Goal: Information Seeking & Learning: Find specific fact

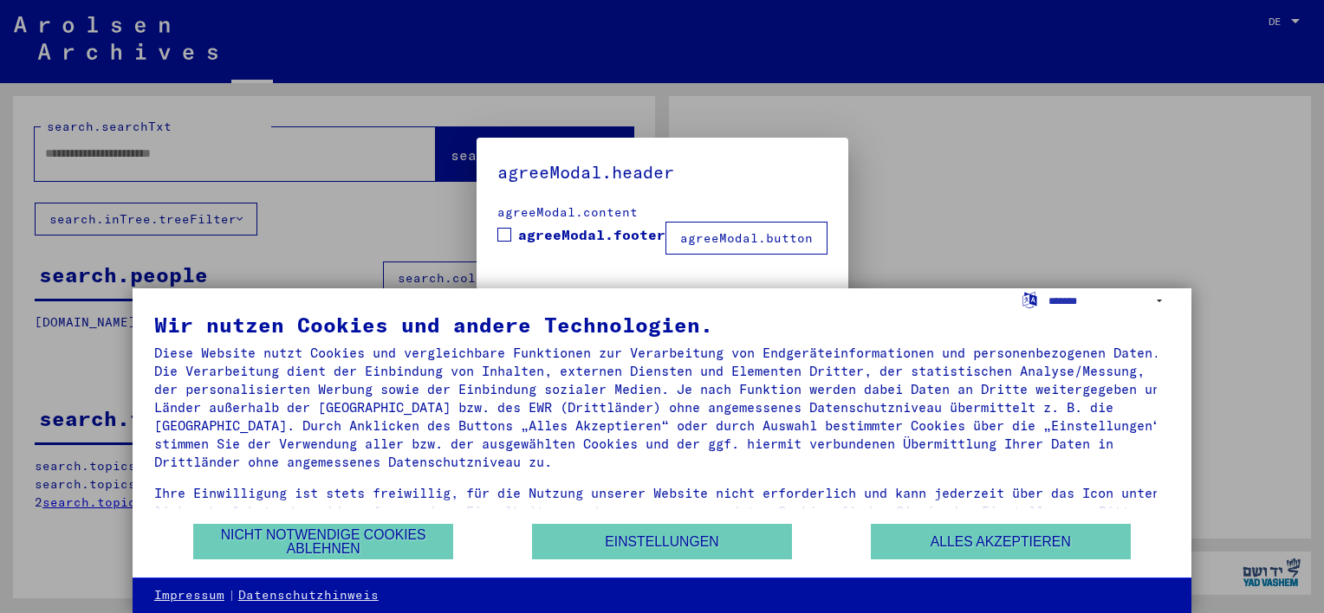
type input "**********"
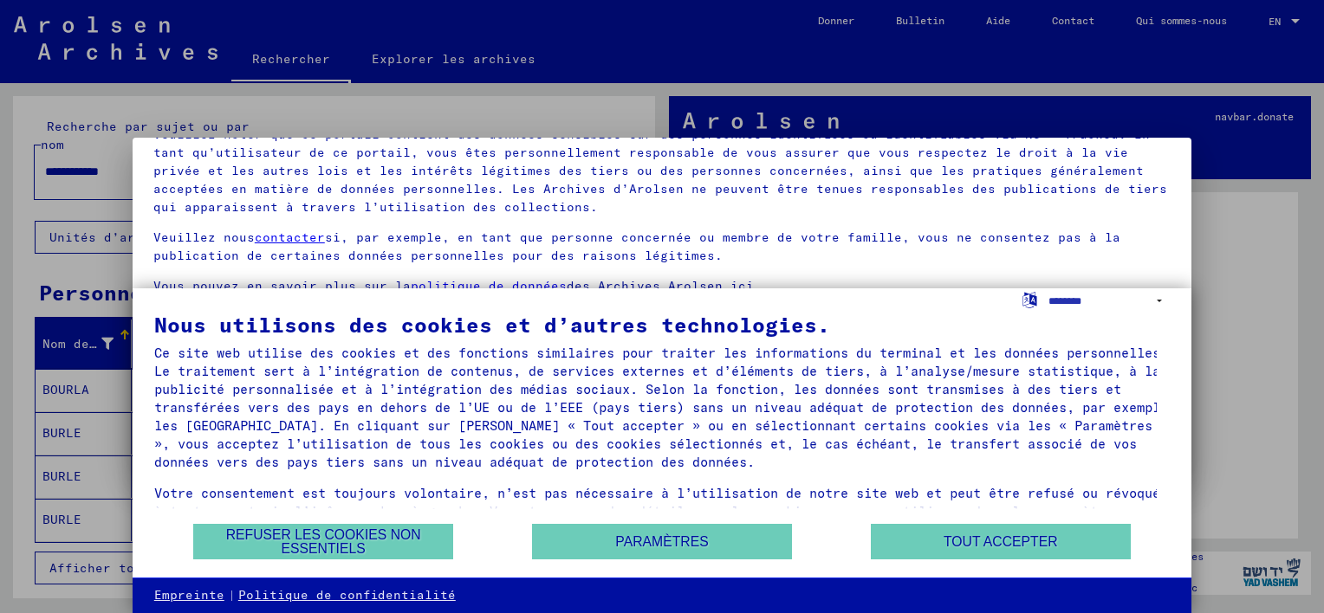
scroll to position [144, 0]
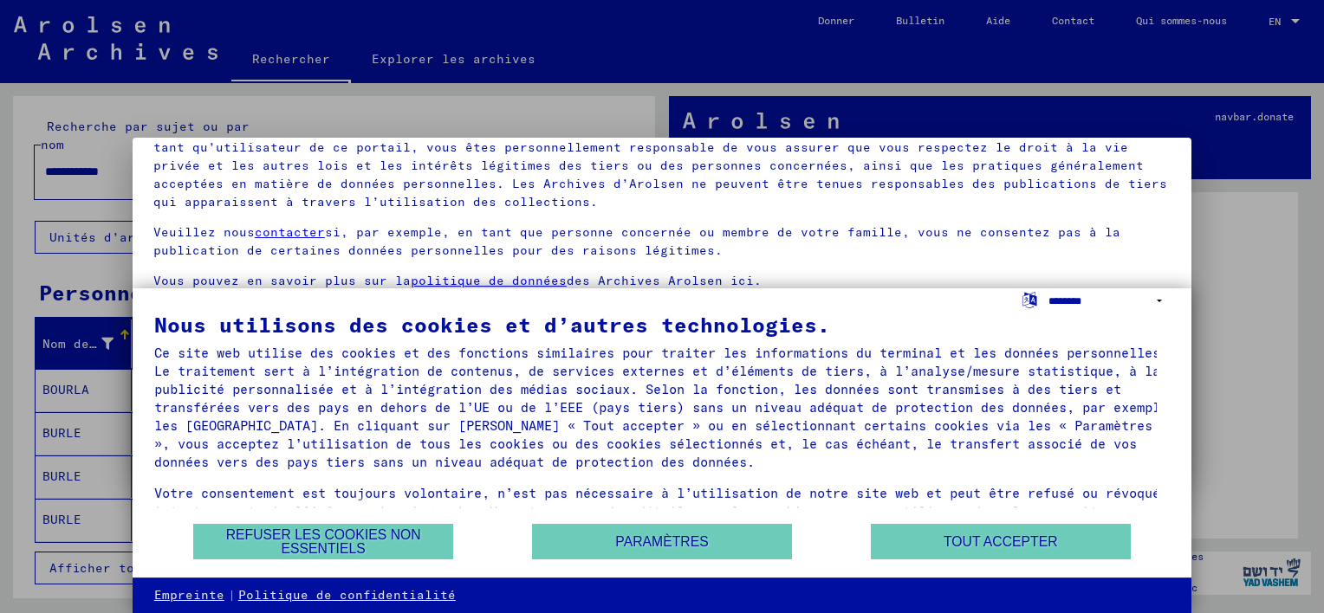
click at [1158, 297] on select "**********" at bounding box center [1108, 300] width 121 height 25
click at [1206, 283] on div at bounding box center [662, 306] width 1324 height 613
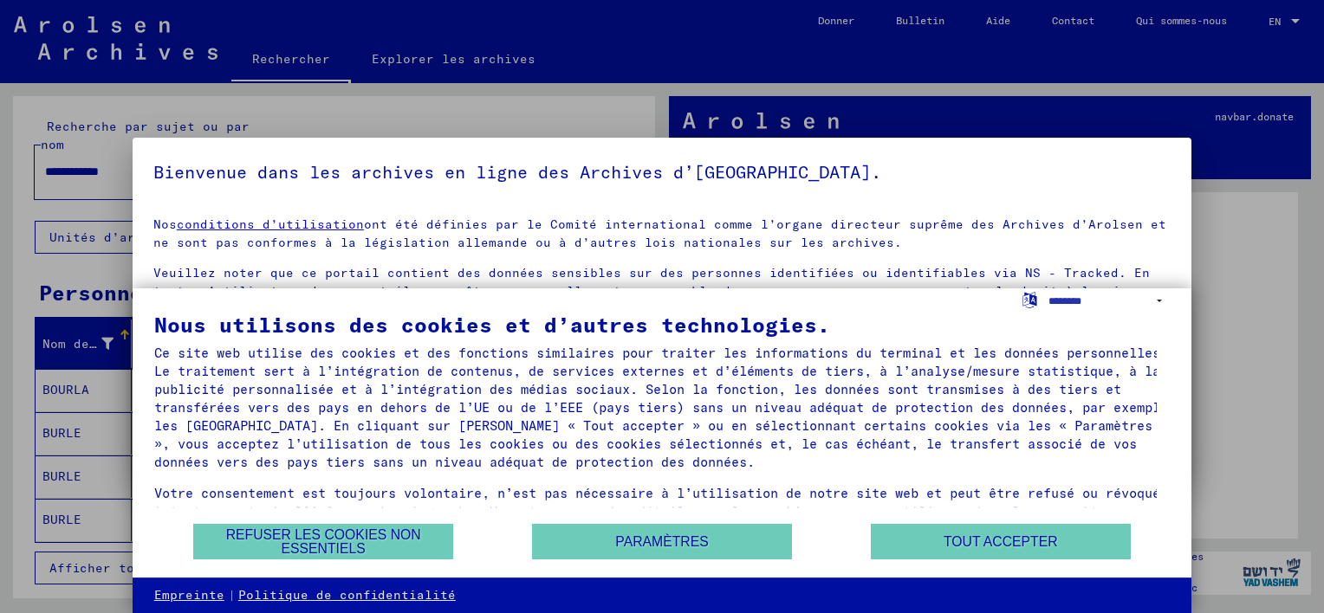
click at [1241, 245] on div at bounding box center [662, 306] width 1324 height 613
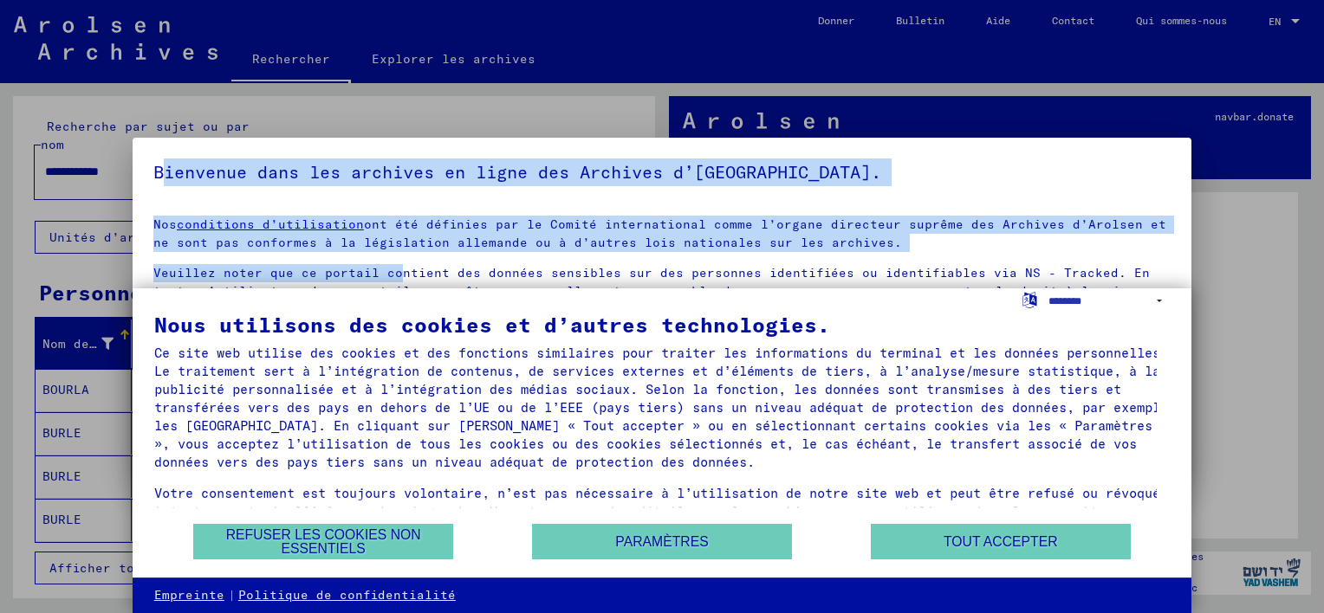
drag, startPoint x: 166, startPoint y: 148, endPoint x: 405, endPoint y: 259, distance: 262.8
click at [405, 259] on mat-dialog-container "Bienvenue dans les archives en ligne des Archives d’[GEOGRAPHIC_DATA]. Nos cond…" at bounding box center [662, 306] width 1059 height 337
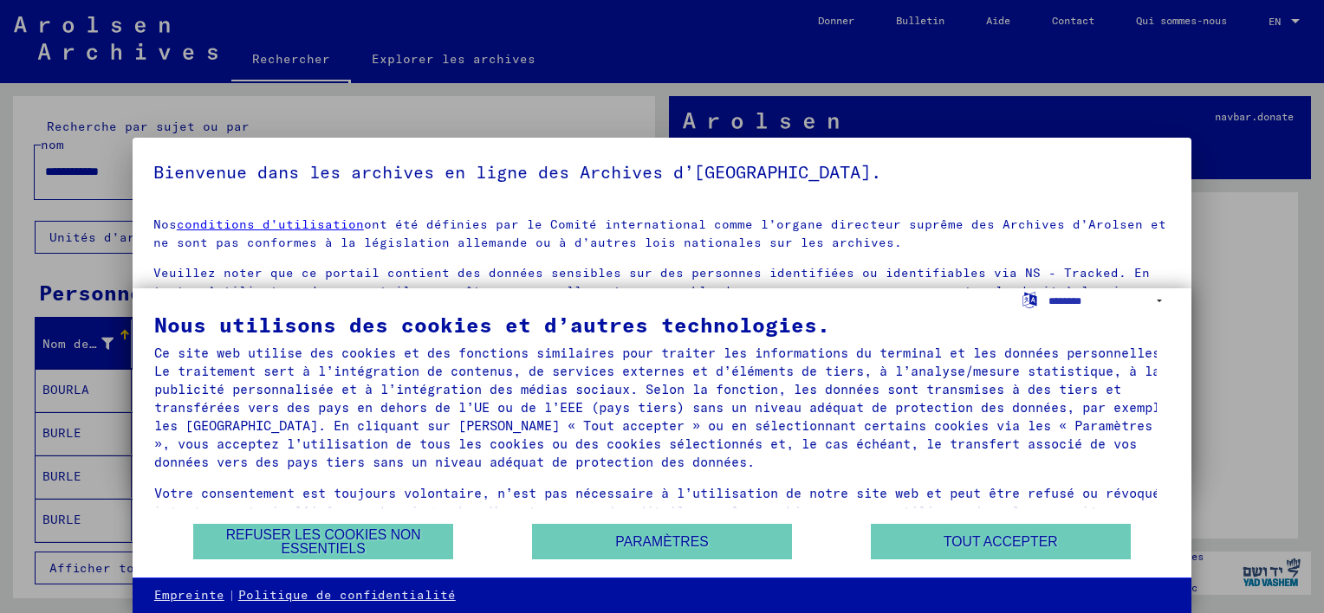
click at [1248, 277] on div at bounding box center [662, 306] width 1324 height 613
click at [1248, 278] on div at bounding box center [662, 306] width 1324 height 613
click at [29, 208] on div at bounding box center [662, 306] width 1324 height 613
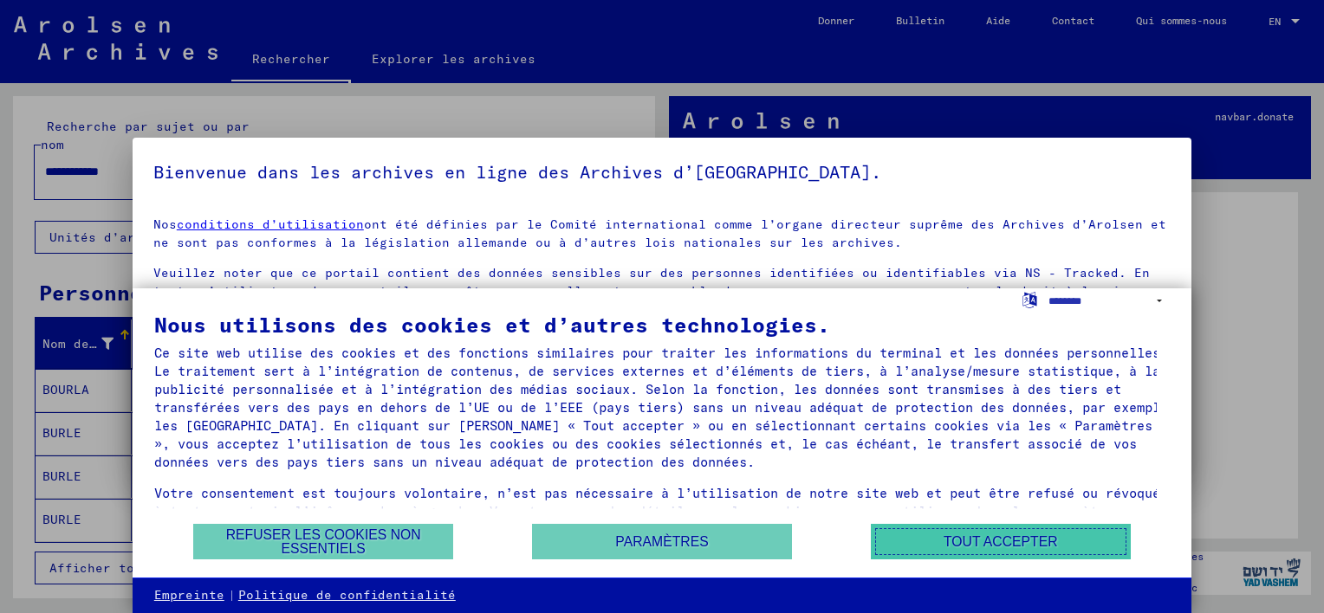
click at [988, 548] on button "Tout accepter" at bounding box center [1001, 542] width 260 height 36
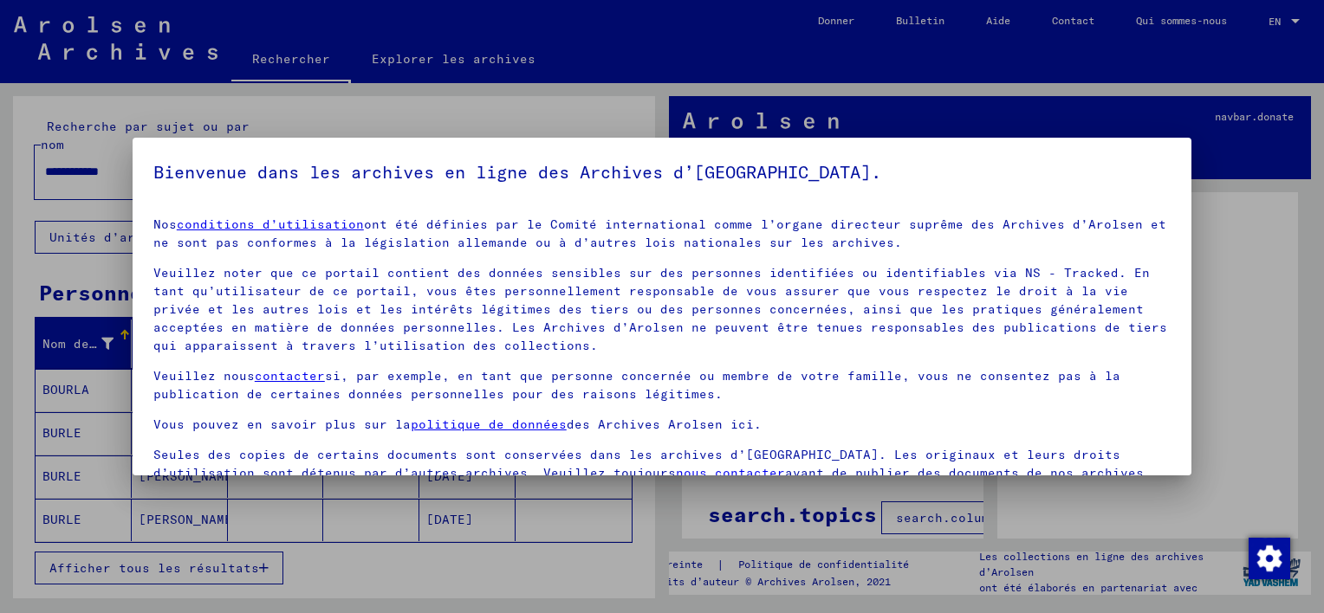
scroll to position [144, 0]
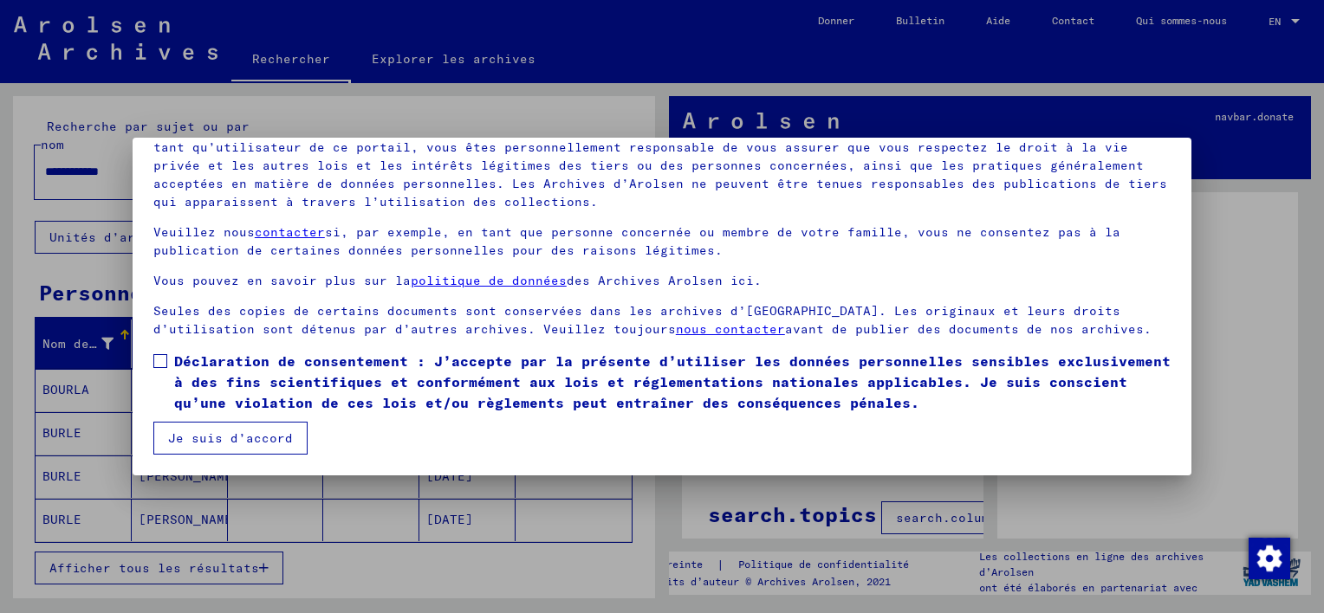
click at [156, 359] on span at bounding box center [160, 361] width 14 height 14
click at [198, 431] on button "Je suis d’accord" at bounding box center [230, 438] width 154 height 33
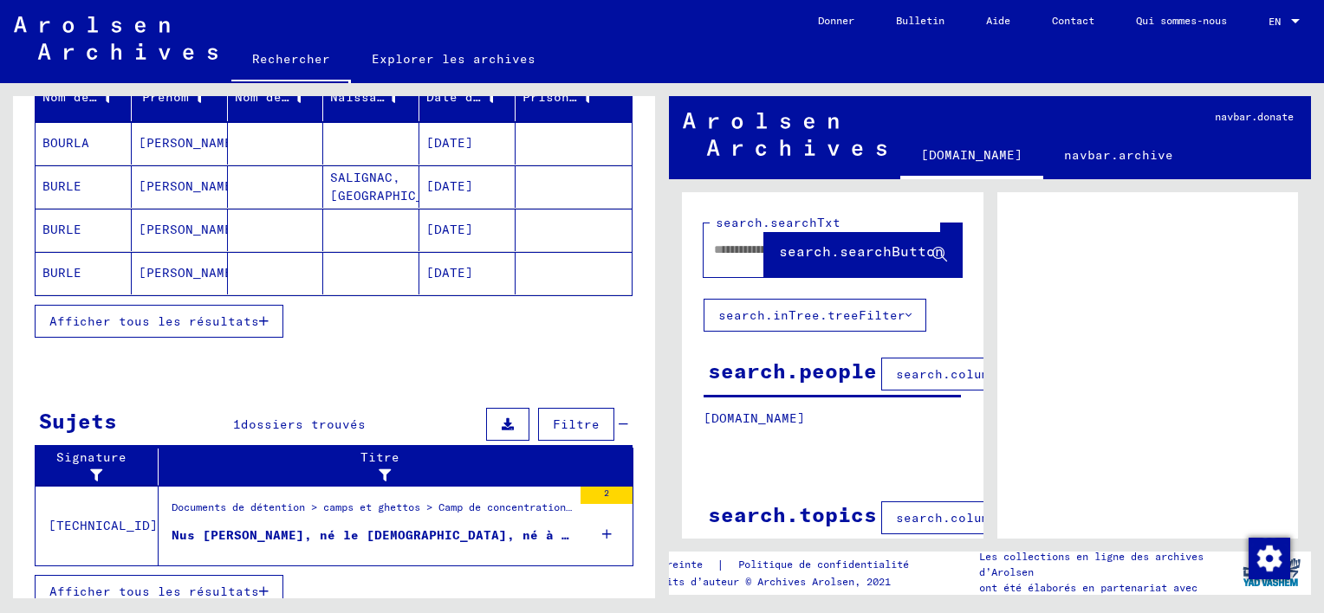
scroll to position [260, 0]
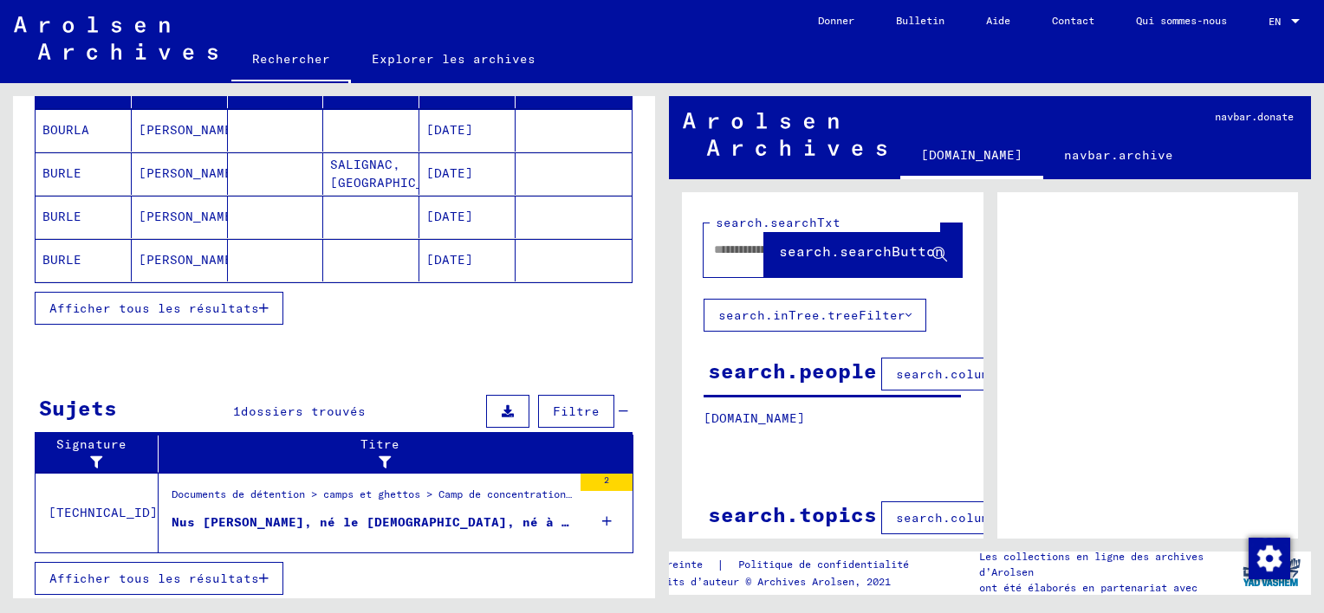
click at [602, 514] on icon at bounding box center [607, 521] width 10 height 61
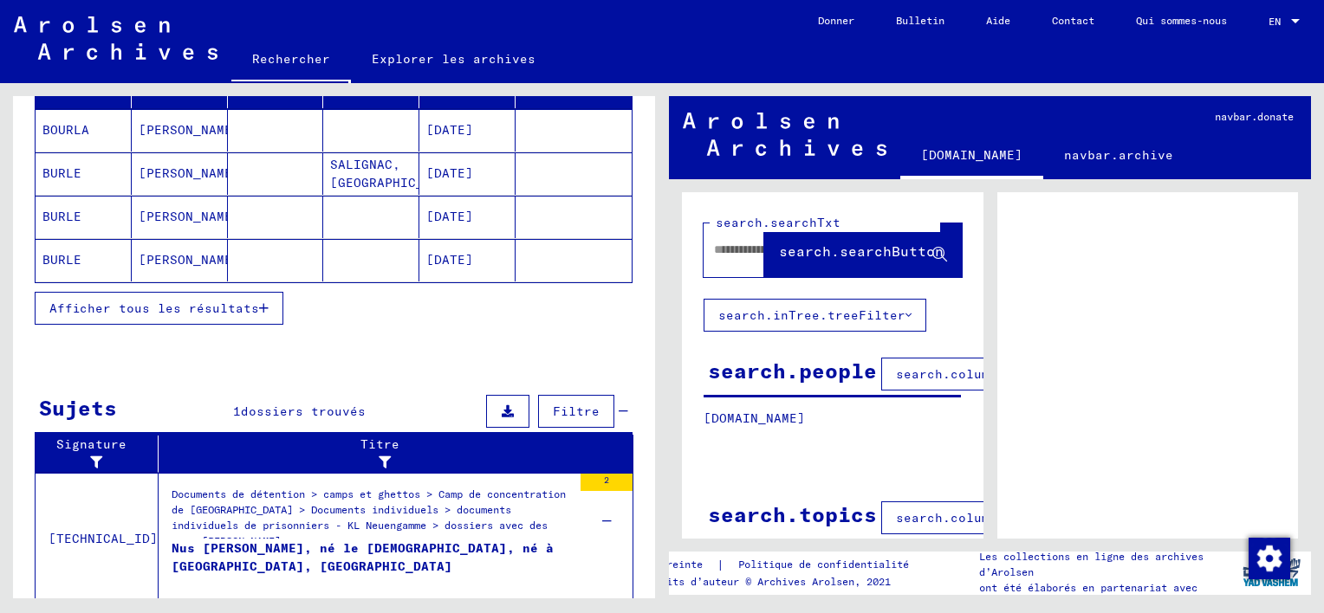
scroll to position [312, 0]
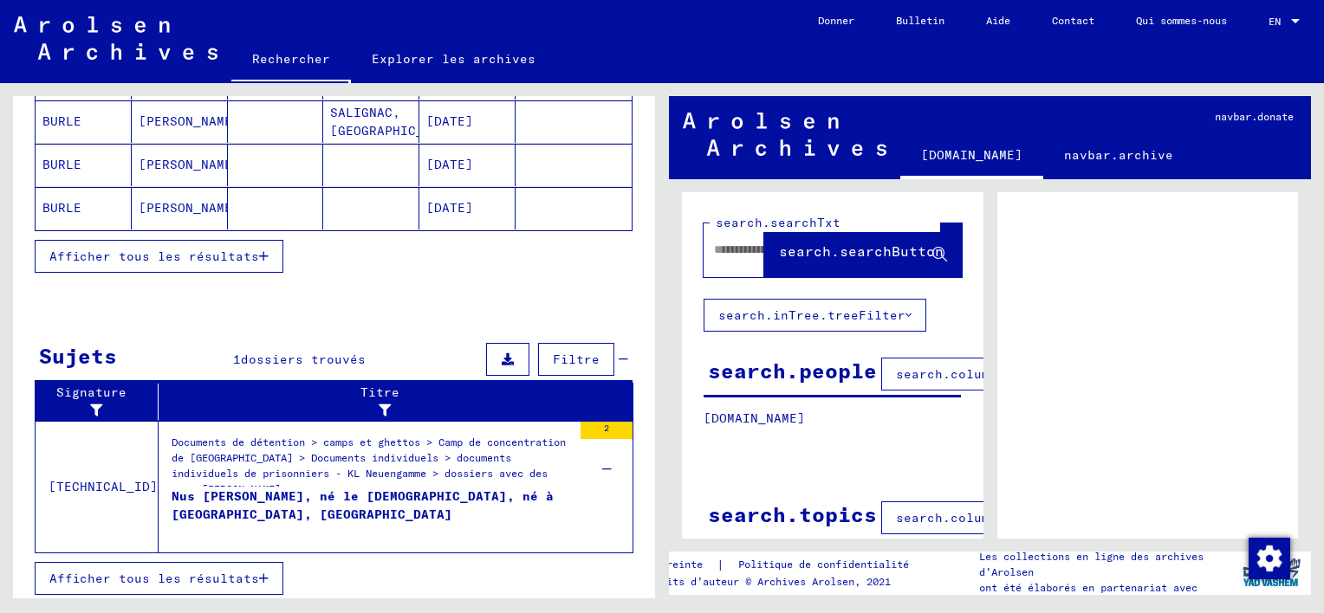
click at [253, 572] on span "Afficher tous les résultats" at bounding box center [154, 579] width 210 height 16
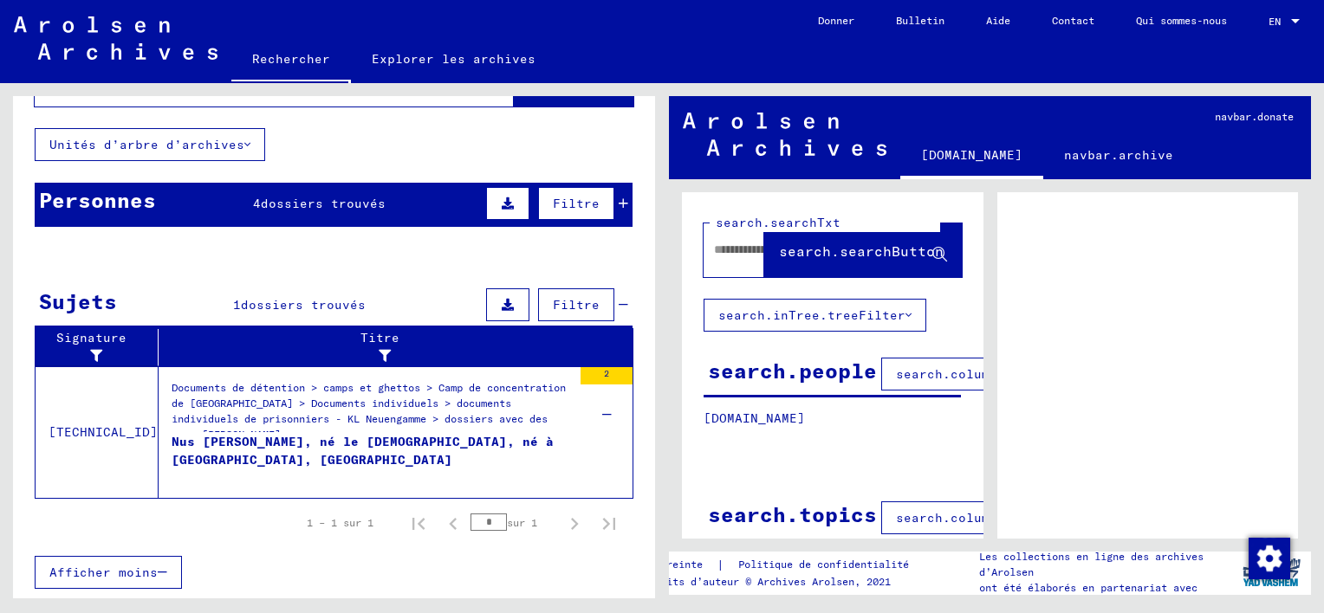
scroll to position [88, 0]
